Goal: Entertainment & Leisure: Browse casually

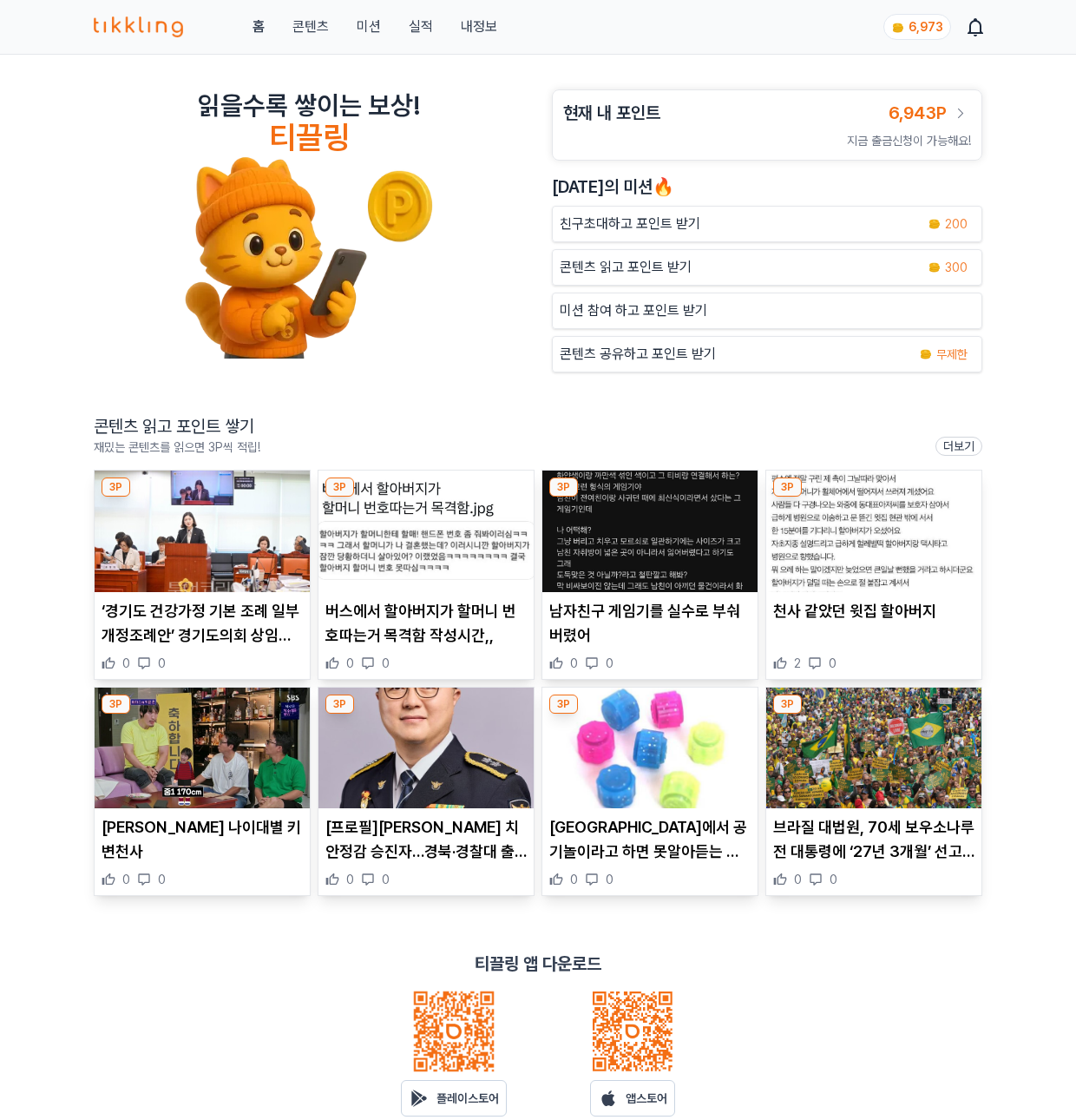
scroll to position [70, 0]
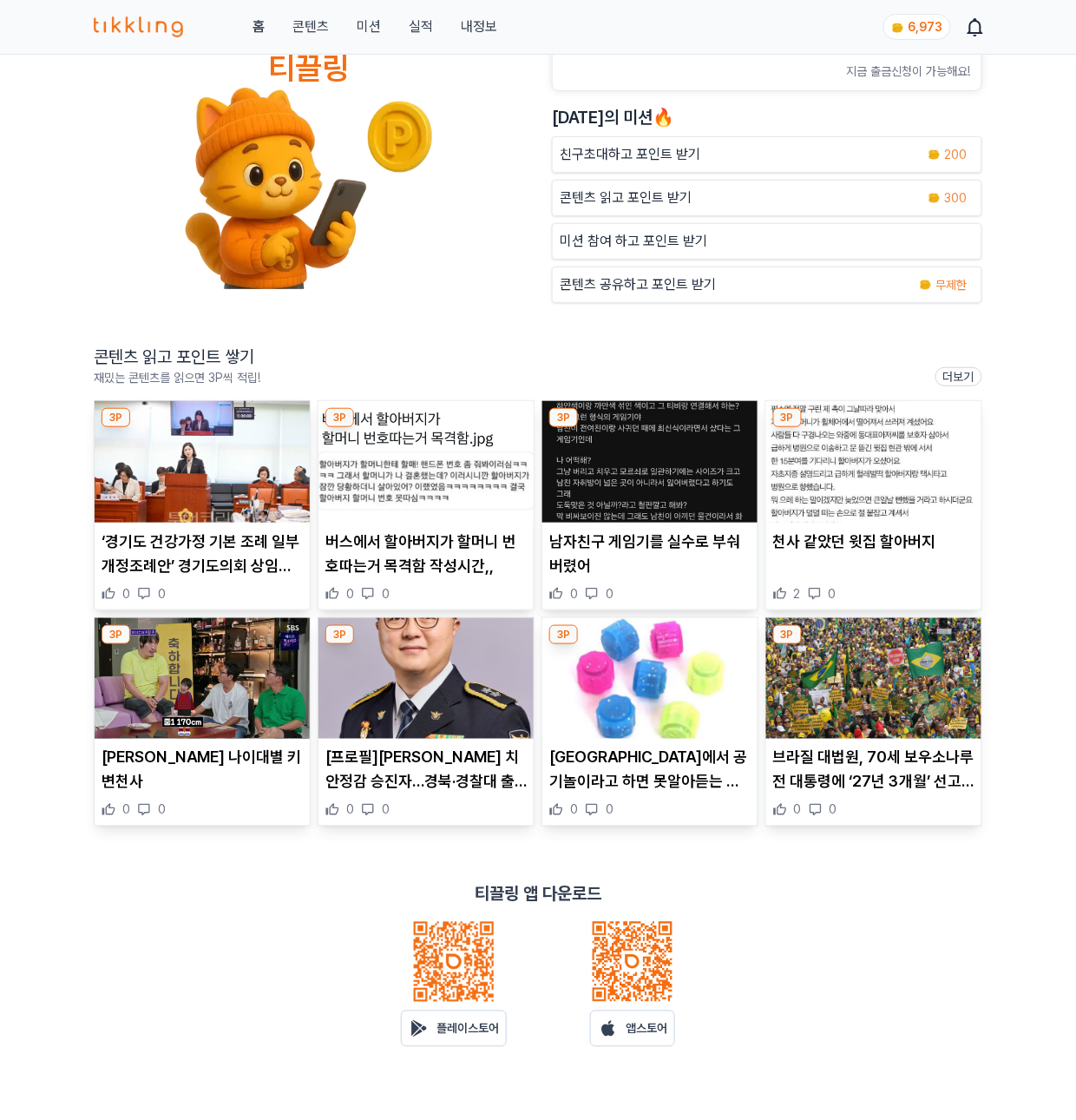
click at [602, 209] on p "콘텐츠 읽고 포인트 받기" at bounding box center [626, 198] width 132 height 21
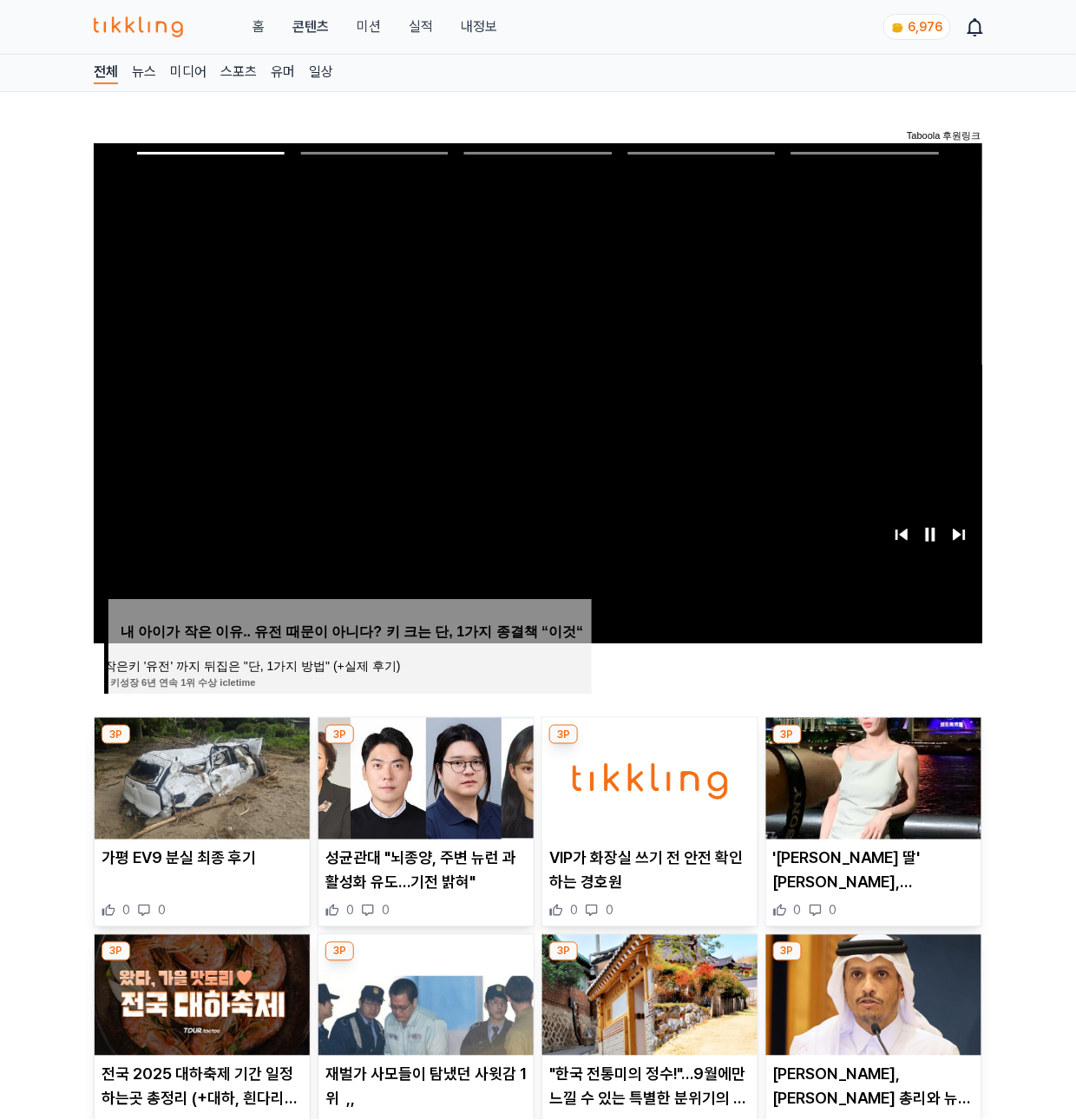
click at [447, 221] on span "Image for Taboola Advertising Unit" at bounding box center [538, 394] width 898 height 505
click at [474, 769] on img at bounding box center [426, 778] width 215 height 121
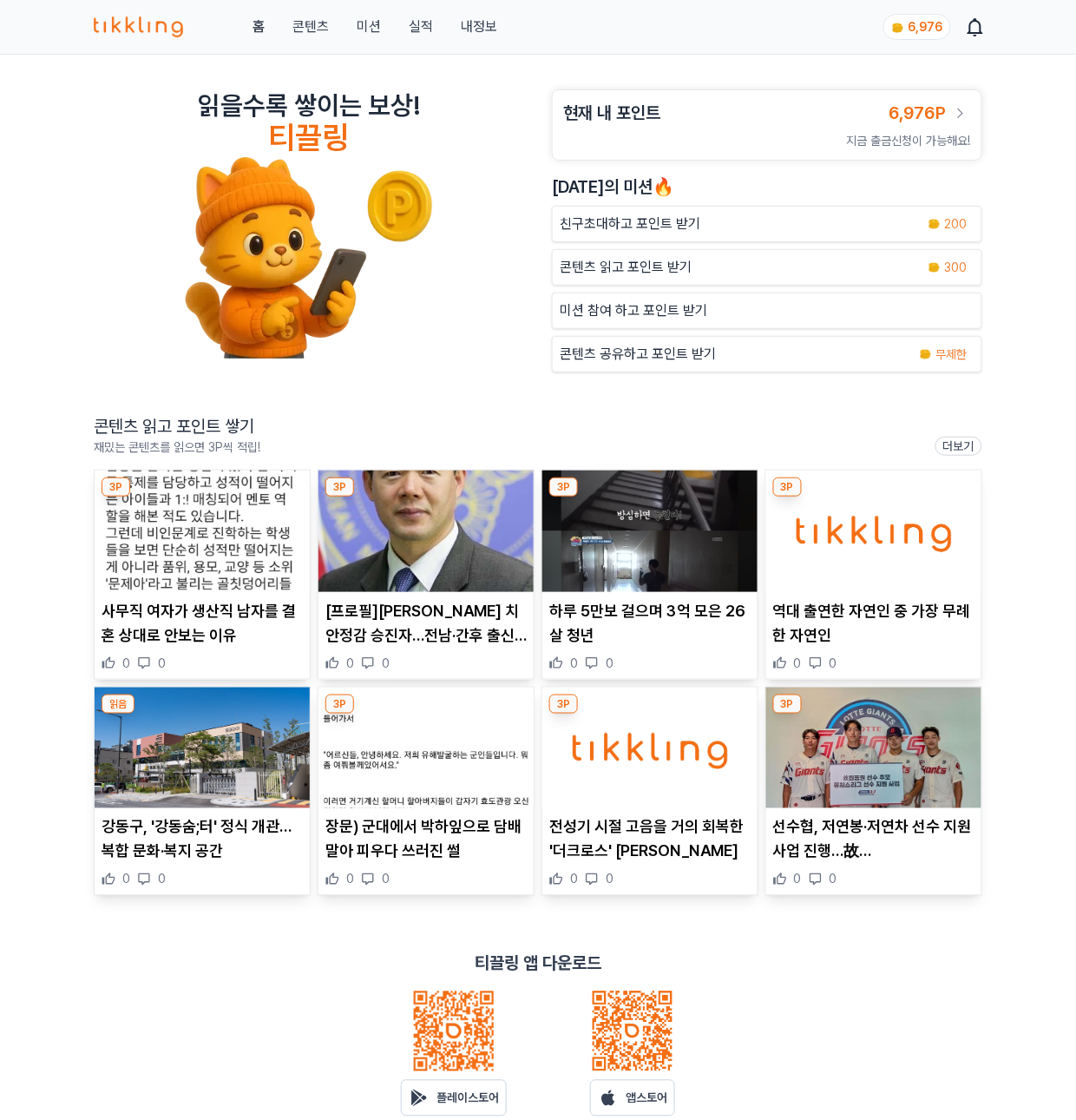
click at [163, 580] on img at bounding box center [203, 532] width 215 height 121
click at [658, 557] on img at bounding box center [650, 532] width 215 height 121
drag, startPoint x: 634, startPoint y: 535, endPoint x: 605, endPoint y: 516, distance: 34.7
click at [605, 516] on img at bounding box center [650, 532] width 215 height 121
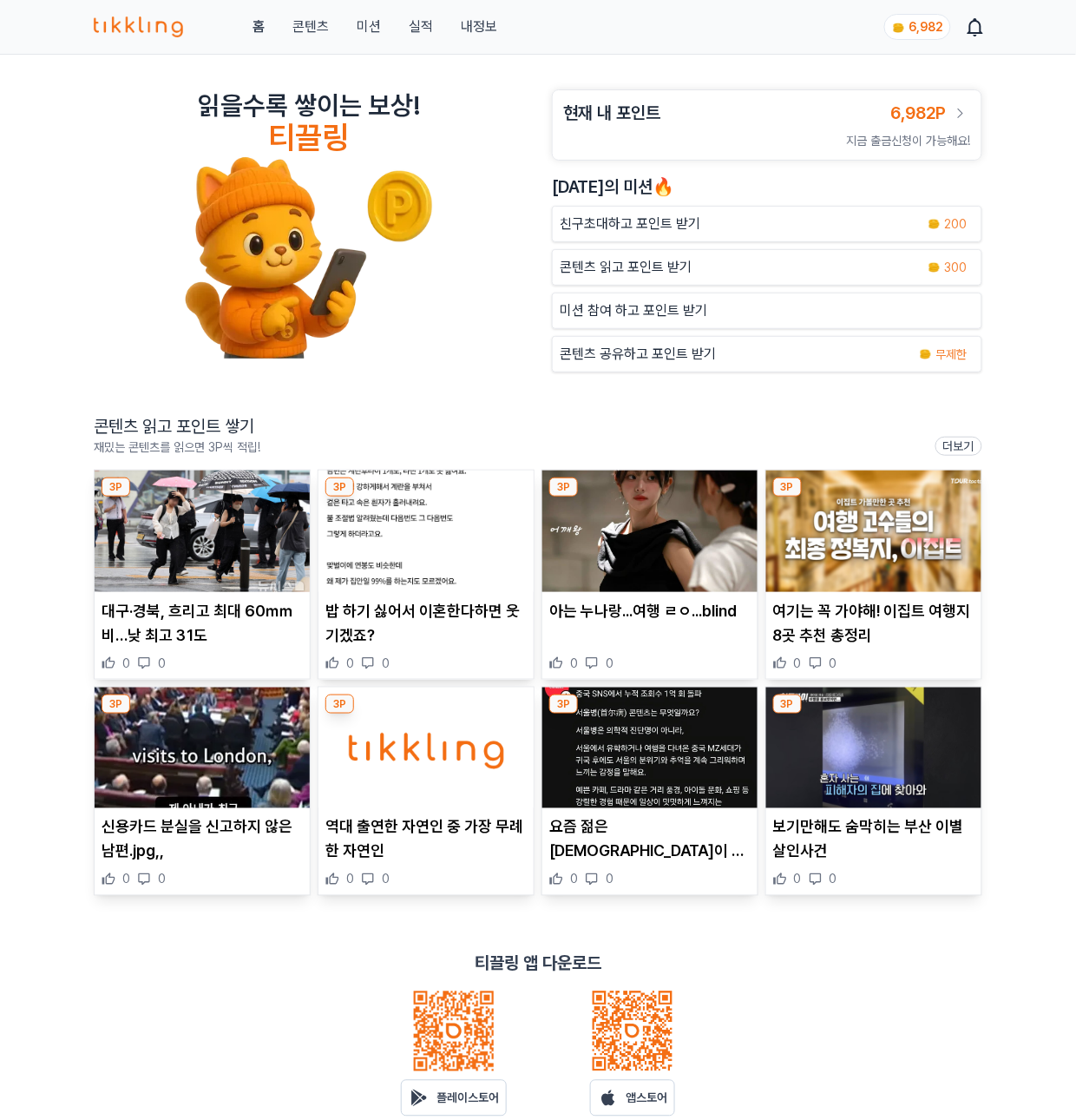
click at [191, 592] on img at bounding box center [203, 532] width 215 height 121
click at [457, 546] on img at bounding box center [426, 532] width 215 height 121
click at [632, 547] on img at bounding box center [650, 532] width 215 height 121
click at [135, 730] on img at bounding box center [203, 748] width 215 height 121
click at [456, 766] on img at bounding box center [426, 748] width 215 height 121
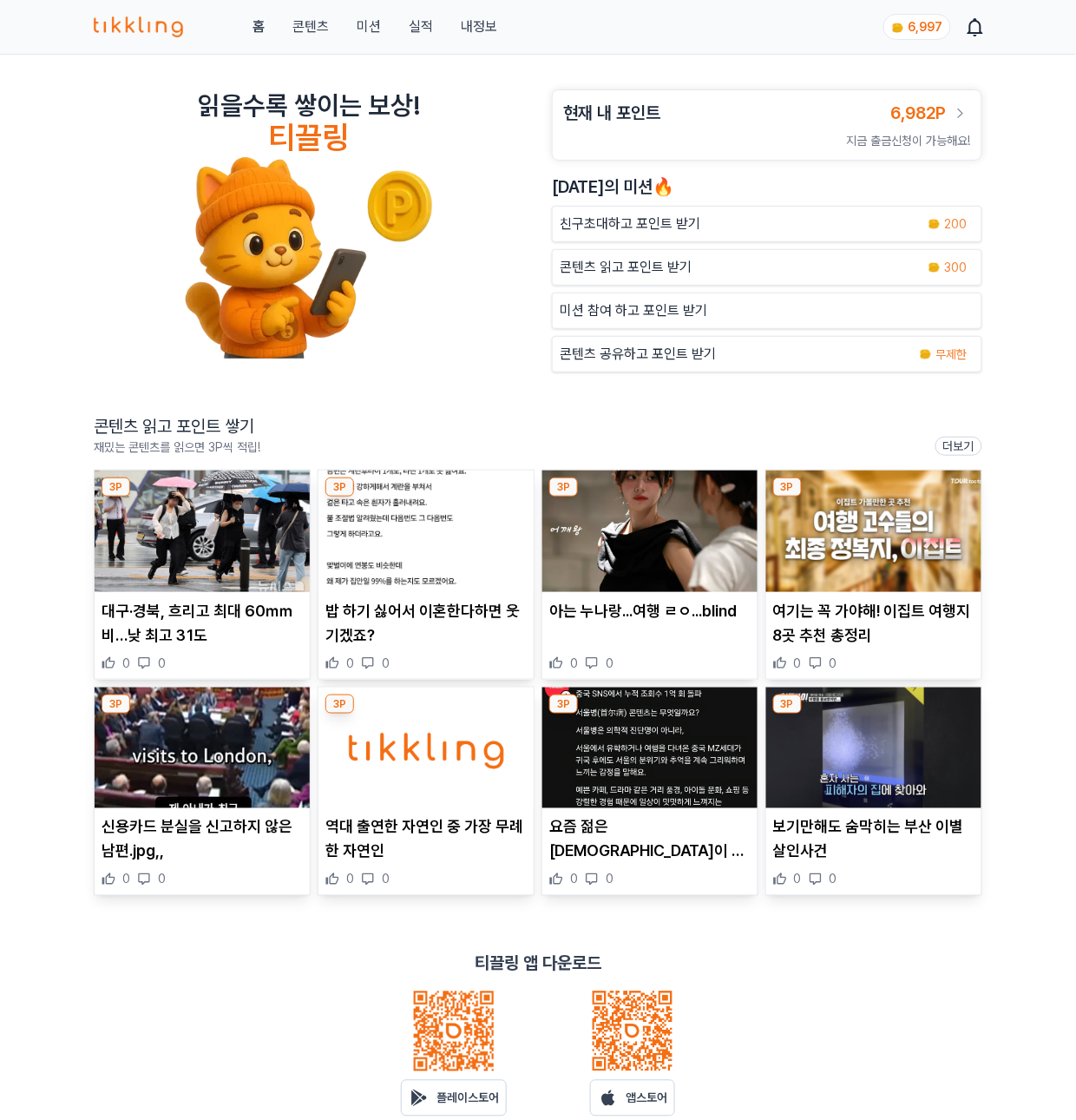
click at [663, 785] on img at bounding box center [650, 748] width 215 height 121
click at [914, 744] on img at bounding box center [874, 748] width 215 height 121
